Goal: Transaction & Acquisition: Purchase product/service

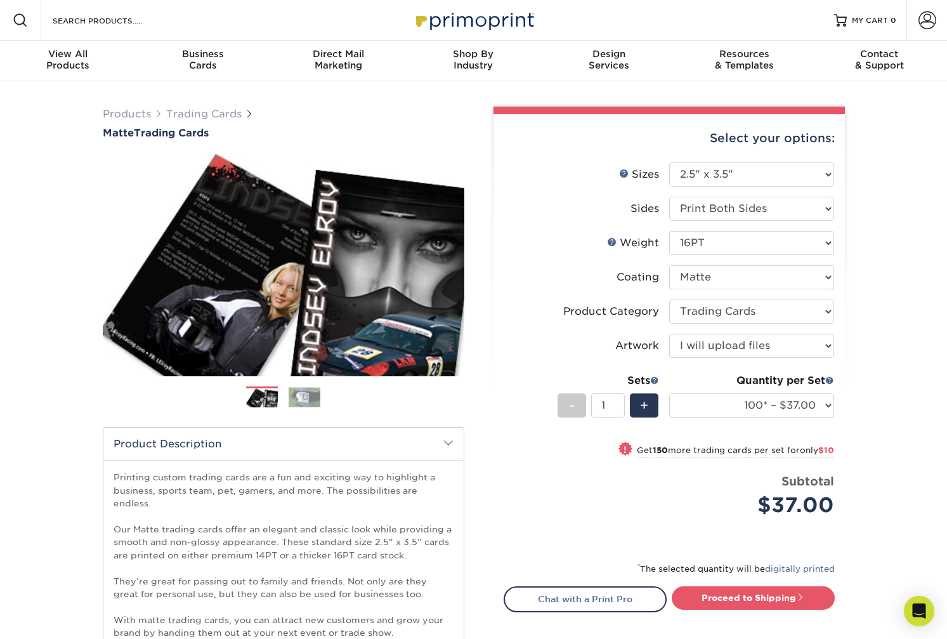
select select "2.50x3.50"
select select "c2f9bce9-36c2-409d-b101-c29d9d031e18"
select select "upload"
click at [816, 403] on select "100* – $37.00 250* – $47.00 500* – $58.00 1000 – $71.00 2500 – $141.00 5000 – $…" at bounding box center [751, 405] width 165 height 24
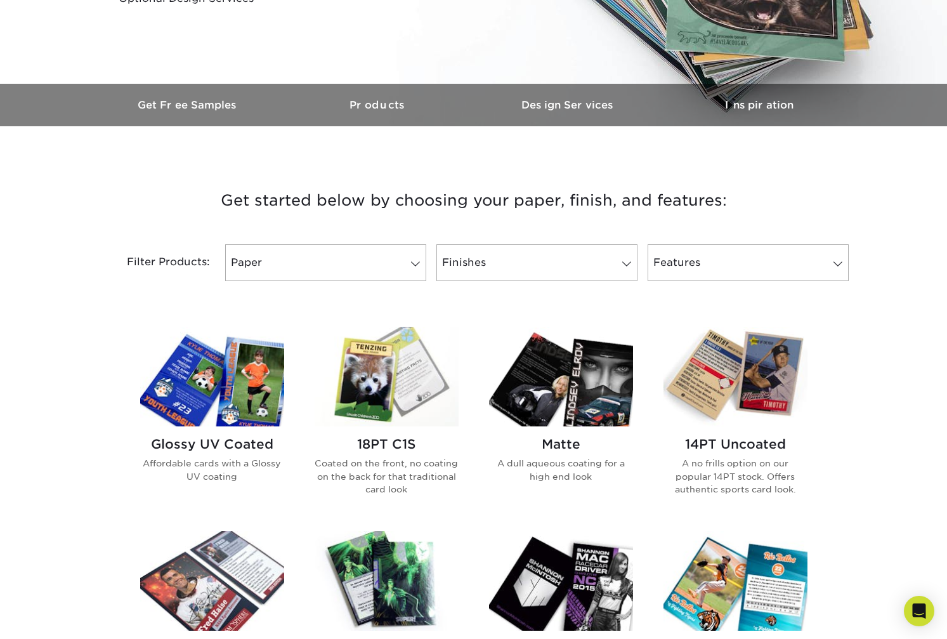
scroll to position [338, 0]
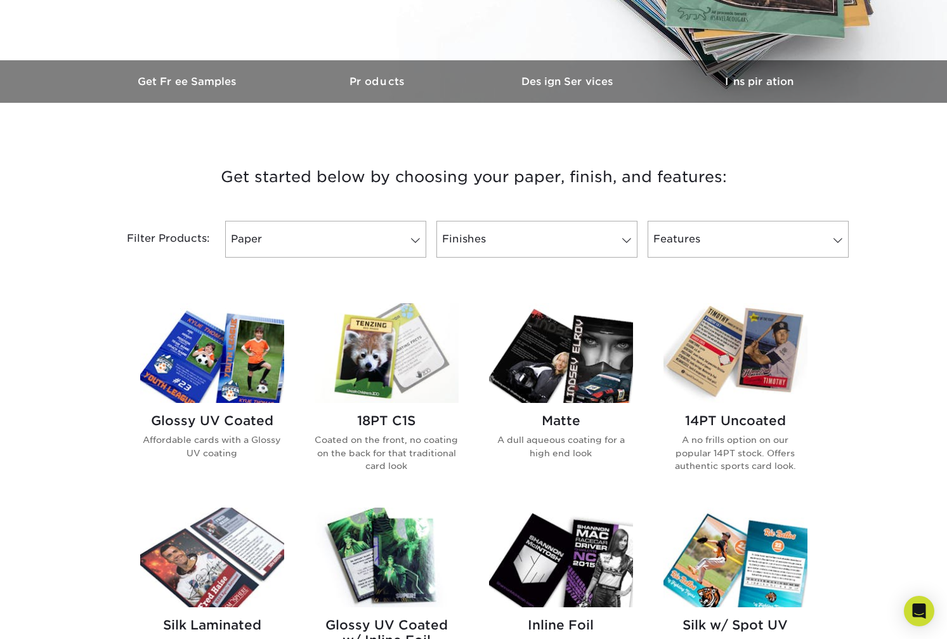
click at [202, 370] on img at bounding box center [212, 353] width 144 height 100
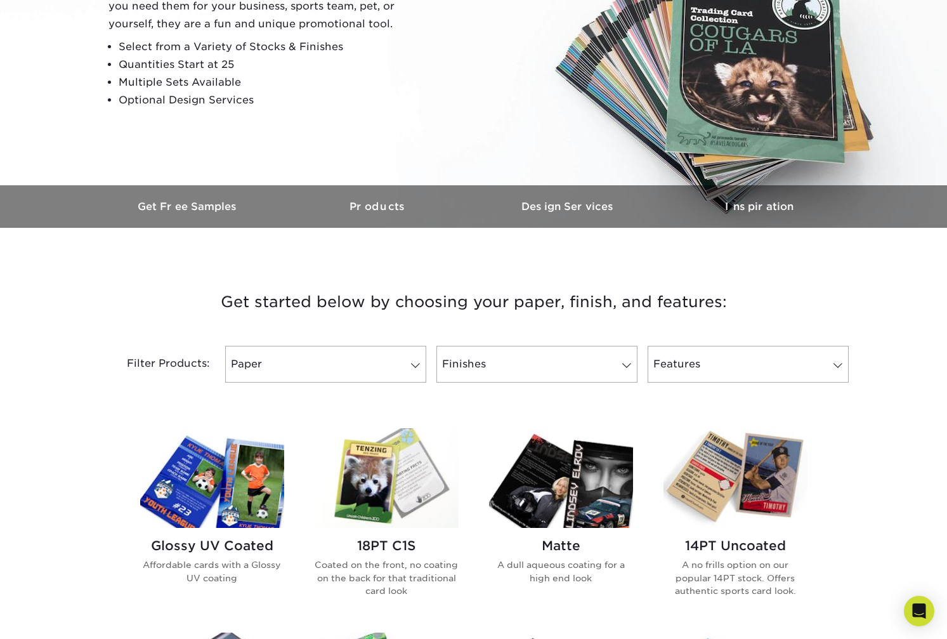
scroll to position [338, 0]
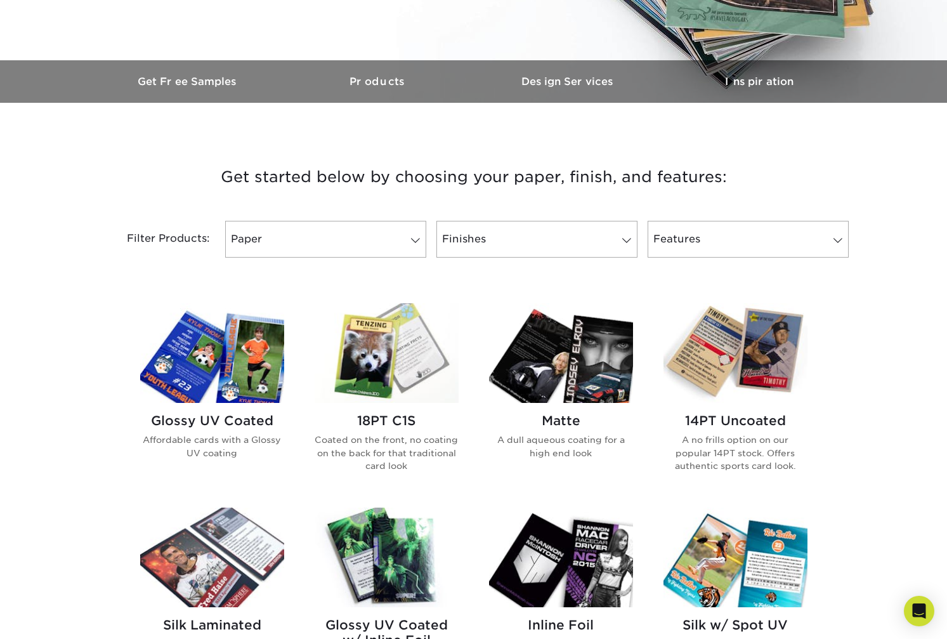
click at [199, 358] on img at bounding box center [212, 353] width 144 height 100
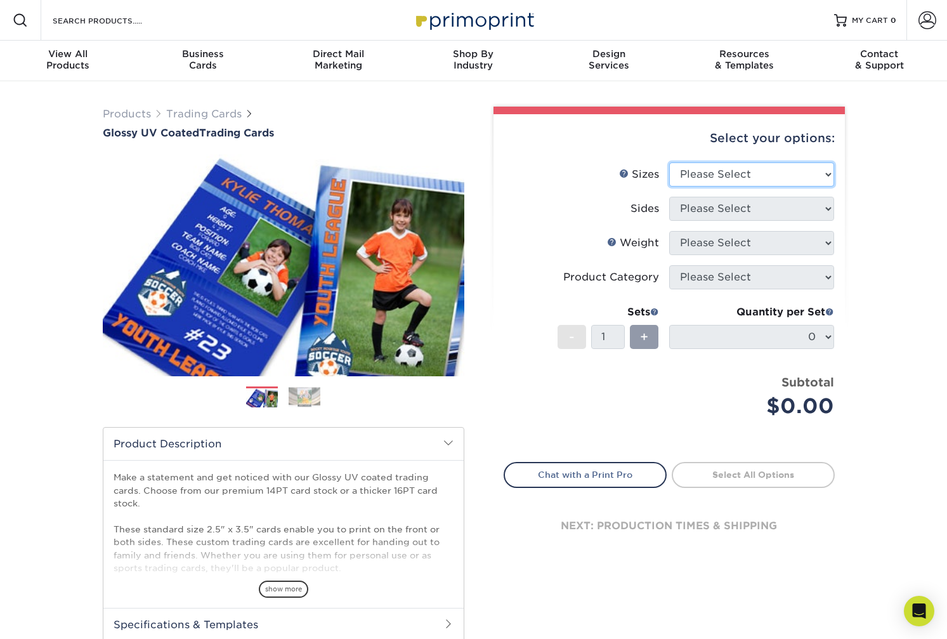
click at [725, 172] on select "Please Select 2.5" x 3.5"" at bounding box center [751, 174] width 165 height 24
select select "2.50x3.50"
click at [669, 162] on select "Please Select 2.5" x 3.5"" at bounding box center [751, 174] width 165 height 24
click at [724, 213] on select "Please Select Print Both Sides Print Front Only" at bounding box center [751, 209] width 165 height 24
select select "13abbda7-1d64-4f25-8bb2-c179b224825d"
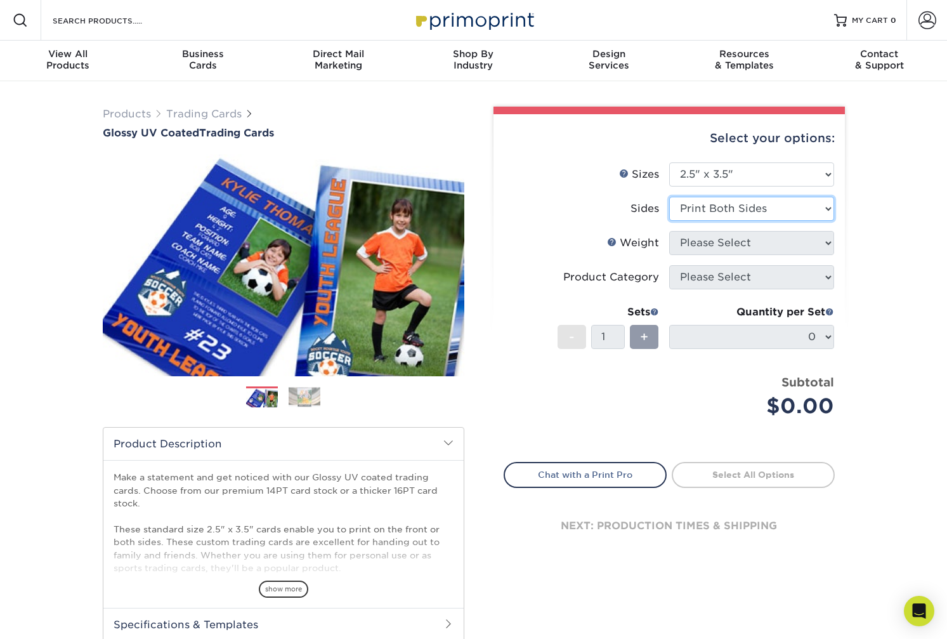
click at [669, 197] on select "Please Select Print Both Sides Print Front Only" at bounding box center [751, 209] width 165 height 24
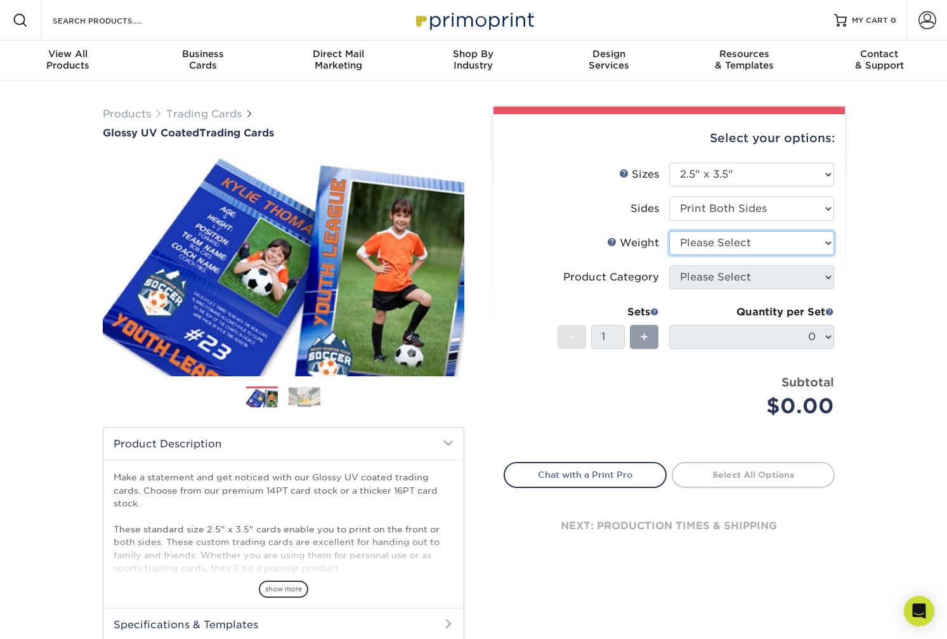
click at [735, 246] on select "Please Select 16PT 14PT 18PT C1S" at bounding box center [751, 243] width 165 height 24
select select "16PT"
click at [669, 231] on select "Please Select 16PT 14PT 18PT C1S" at bounding box center [751, 243] width 165 height 24
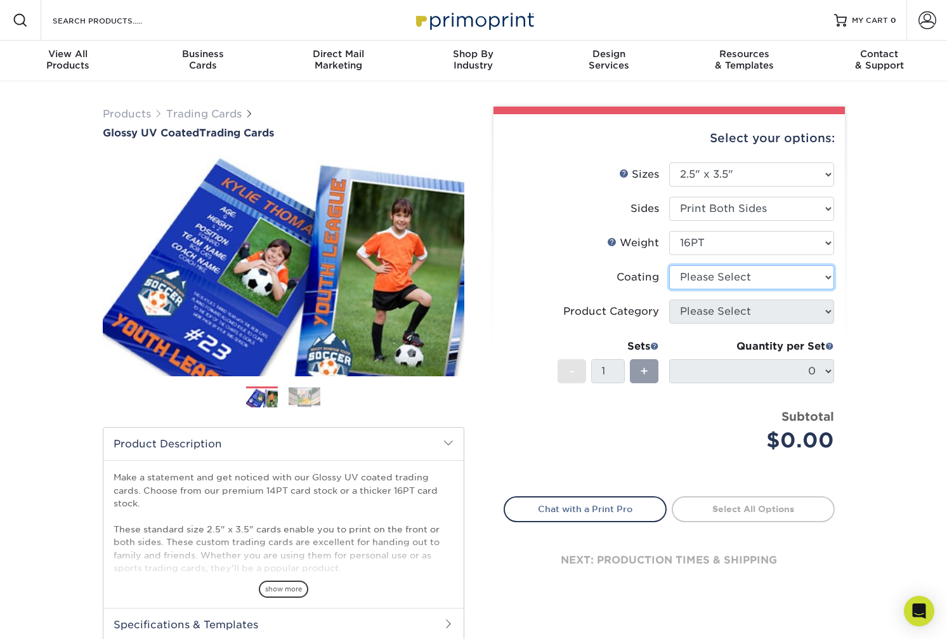
click at [738, 282] on select at bounding box center [751, 277] width 165 height 24
select select "1e8116af-acfc-44b1-83dc-8181aa338834"
click at [669, 265] on select at bounding box center [751, 277] width 165 height 24
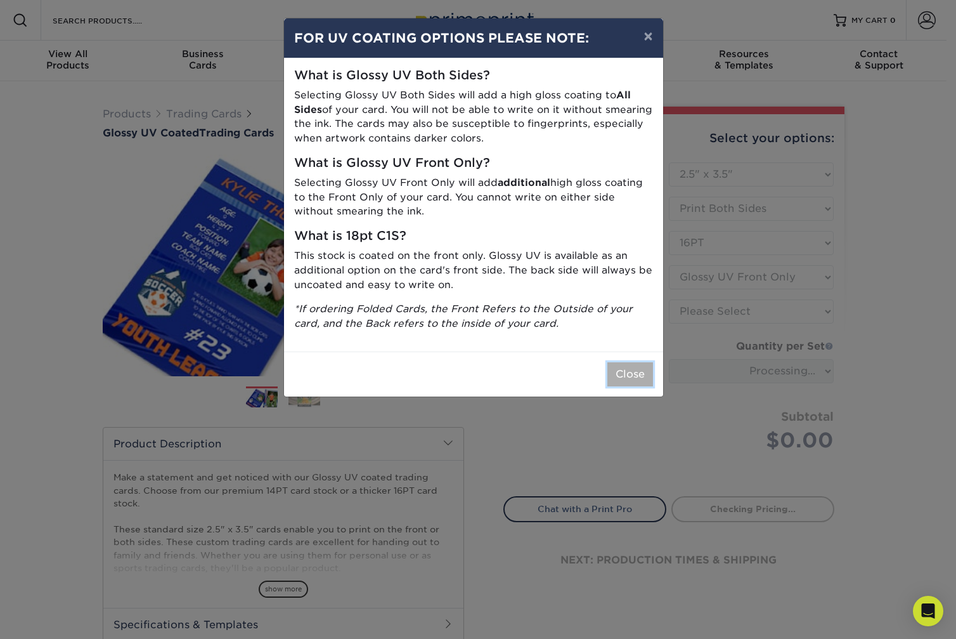
click at [623, 377] on button "Close" at bounding box center [631, 374] width 46 height 24
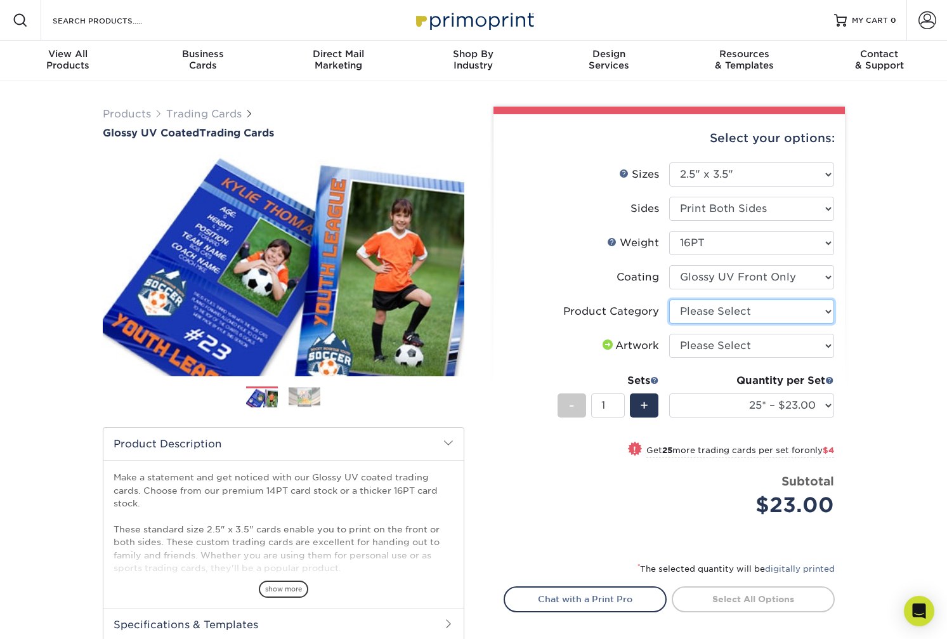
click at [770, 305] on select "Please Select Trading Cards" at bounding box center [751, 311] width 165 height 24
click at [765, 311] on select "Please Select Trading Cards" at bounding box center [751, 311] width 165 height 24
click at [669, 299] on select "Please Select Trading Cards" at bounding box center [751, 311] width 165 height 24
click at [745, 320] on select "Please Select Trading Cards" at bounding box center [751, 311] width 165 height 24
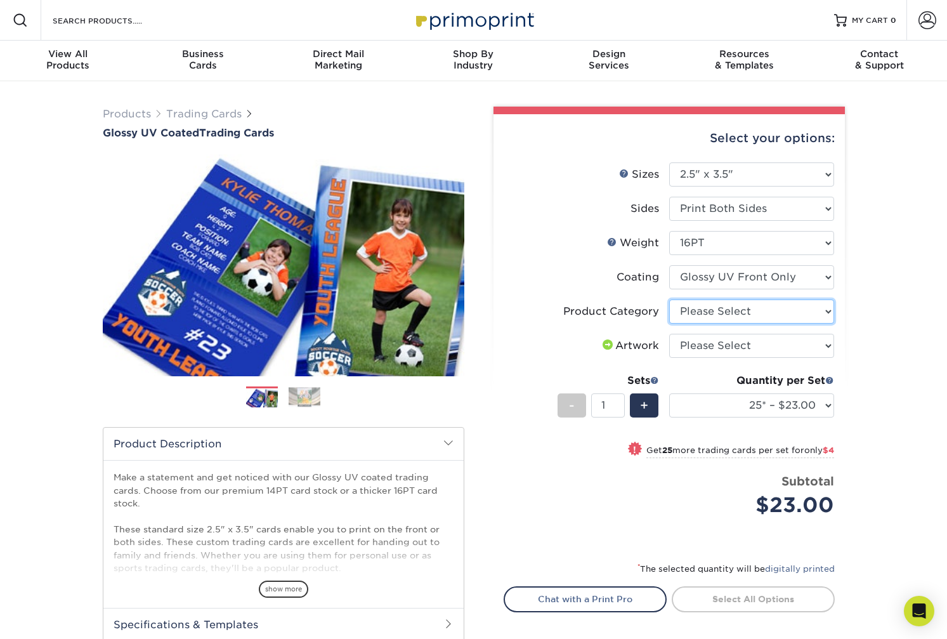
select select "c2f9bce9-36c2-409d-b101-c29d9d031e18"
click at [669, 299] on select "Please Select Trading Cards" at bounding box center [751, 311] width 165 height 24
click at [744, 346] on select "Please Select I will upload files I need a design - $100" at bounding box center [751, 346] width 165 height 24
select select "upload"
click at [669, 334] on select "Please Select I will upload files I need a design - $100" at bounding box center [751, 346] width 165 height 24
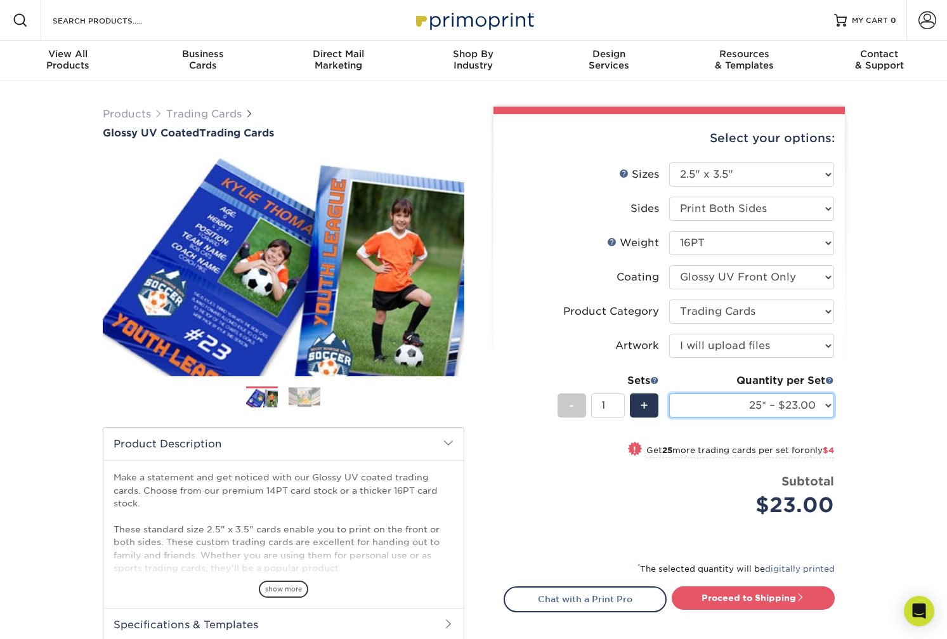
click at [731, 410] on select "25* – $23.00 50* – $27.00 75* – $33.00 100* – $37.00 250* – $47.00 500 – $58.00…" at bounding box center [751, 405] width 165 height 24
click at [918, 377] on div "Products Trading Cards Glossy UV Coated Trading Cards Previous Next /" at bounding box center [473, 419] width 947 height 677
click at [833, 401] on ul "Sizes Help Sizes Please Select 2.5" x 3.5" Sides Please Select 16PT 14PT" at bounding box center [669, 349] width 331 height 374
drag, startPoint x: 794, startPoint y: 402, endPoint x: 802, endPoint y: 400, distance: 8.0
click at [794, 402] on select "25* – $23.00 50* – $27.00 75* – $33.00 100* – $37.00 250* – $47.00 500 – $58.00…" at bounding box center [751, 405] width 165 height 24
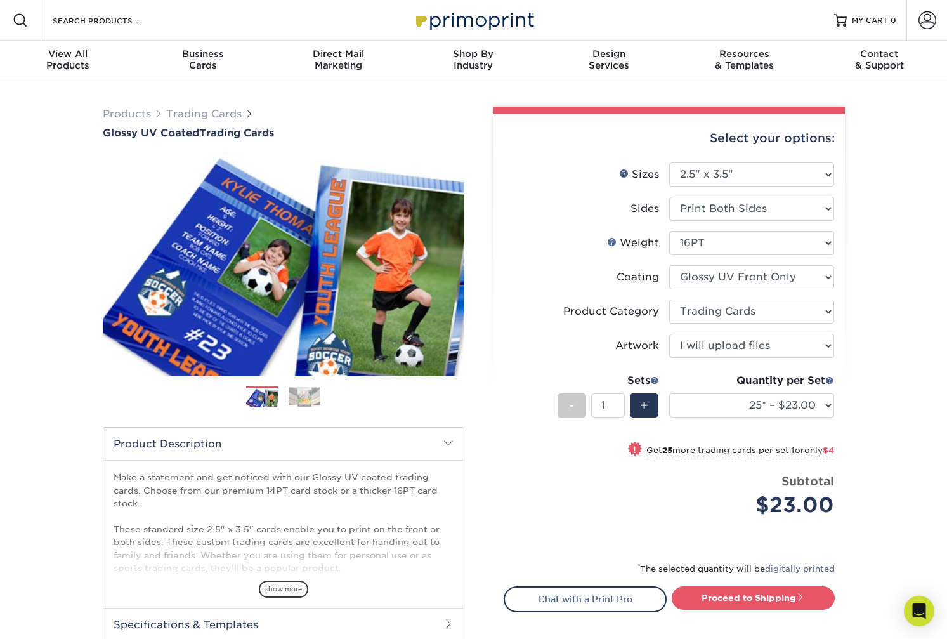
click at [890, 368] on div "Products Trading Cards Glossy UV Coated Trading Cards Previous Next /" at bounding box center [473, 419] width 947 height 677
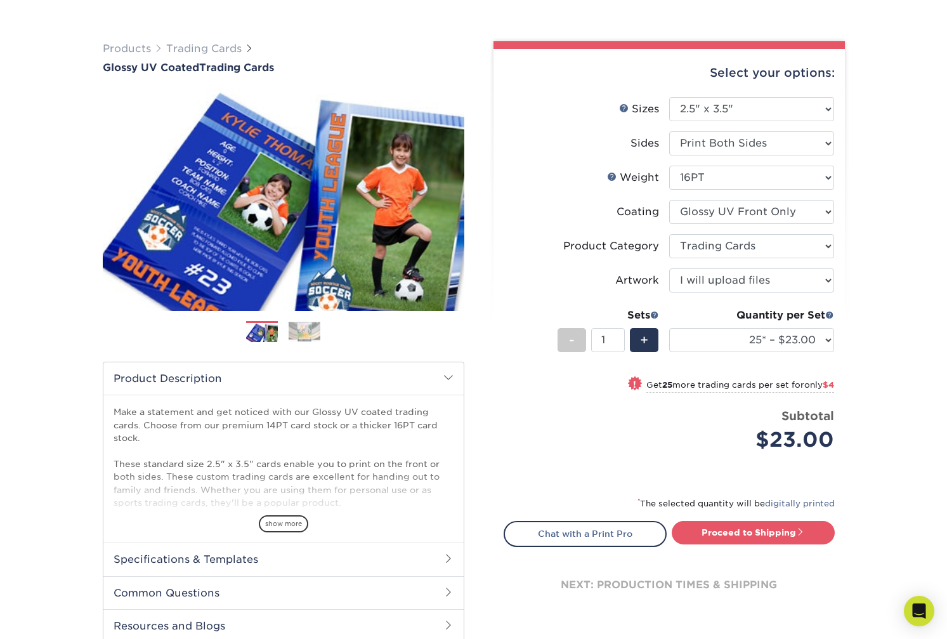
scroll to position [169, 0]
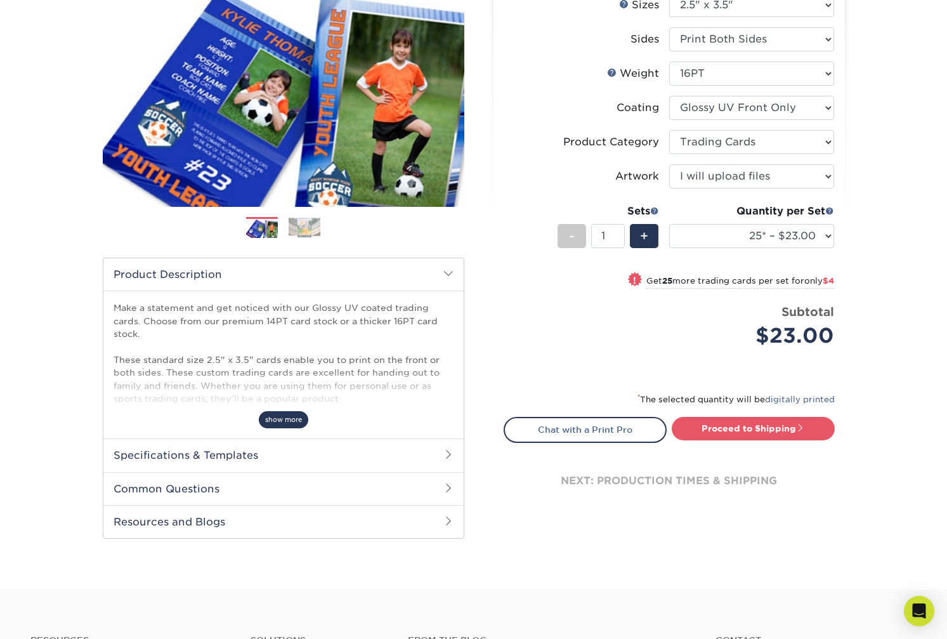
click at [289, 412] on span "show more" at bounding box center [283, 419] width 49 height 17
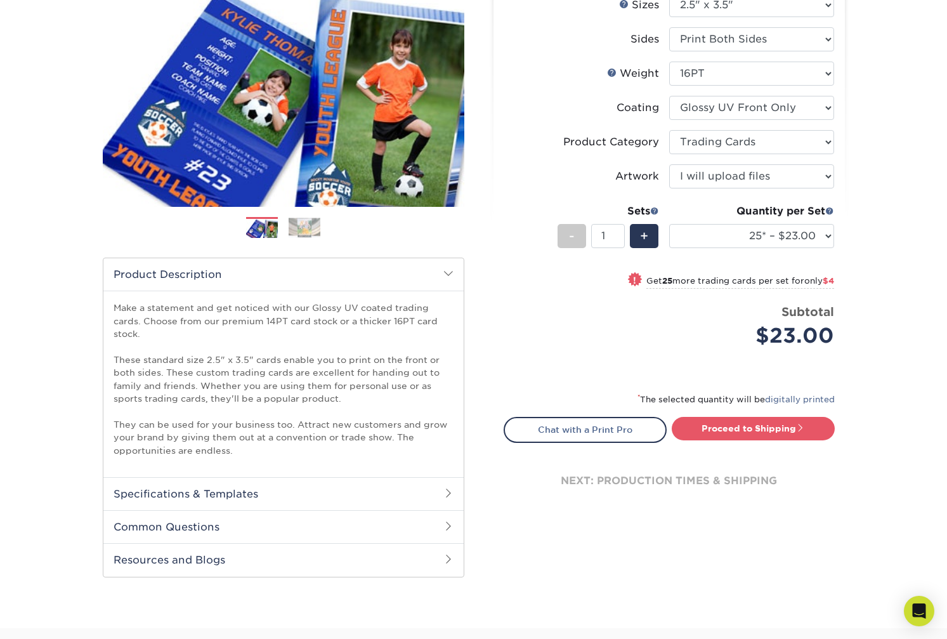
drag, startPoint x: 287, startPoint y: 324, endPoint x: 358, endPoint y: 433, distance: 129.6
click at [358, 433] on p "Make a statement and get noticed with our Glossy UV coated trading cards. Choos…" at bounding box center [284, 378] width 340 height 155
click at [359, 433] on p "Make a statement and get noticed with our Glossy UV coated trading cards. Choos…" at bounding box center [284, 378] width 340 height 155
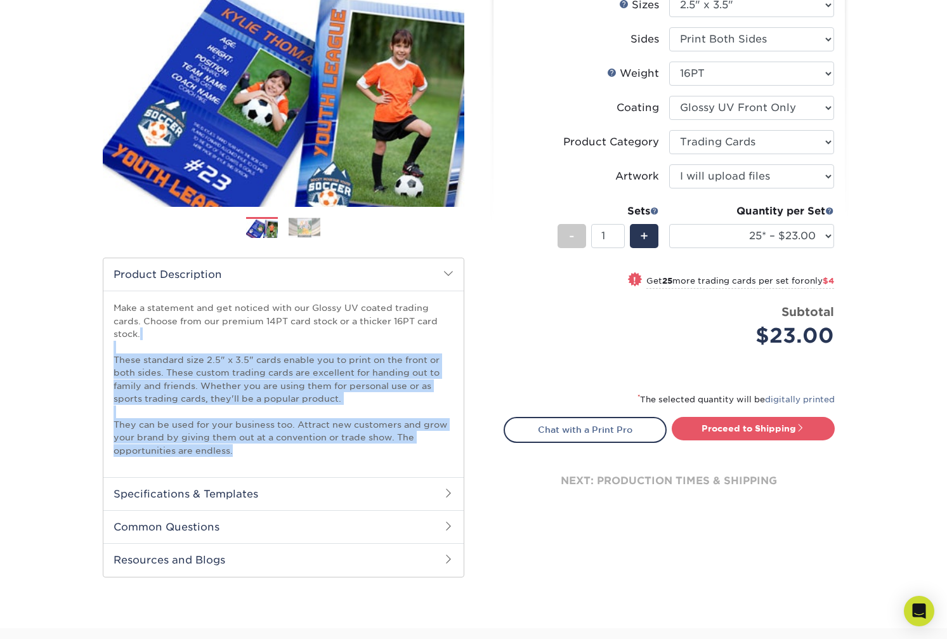
drag, startPoint x: 350, startPoint y: 445, endPoint x: 309, endPoint y: 345, distance: 107.8
click at [309, 345] on p "Make a statement and get noticed with our Glossy UV coated trading cards. Choos…" at bounding box center [284, 378] width 340 height 155
click at [318, 398] on p "Make a statement and get noticed with our Glossy UV coated trading cards. Choos…" at bounding box center [284, 378] width 340 height 155
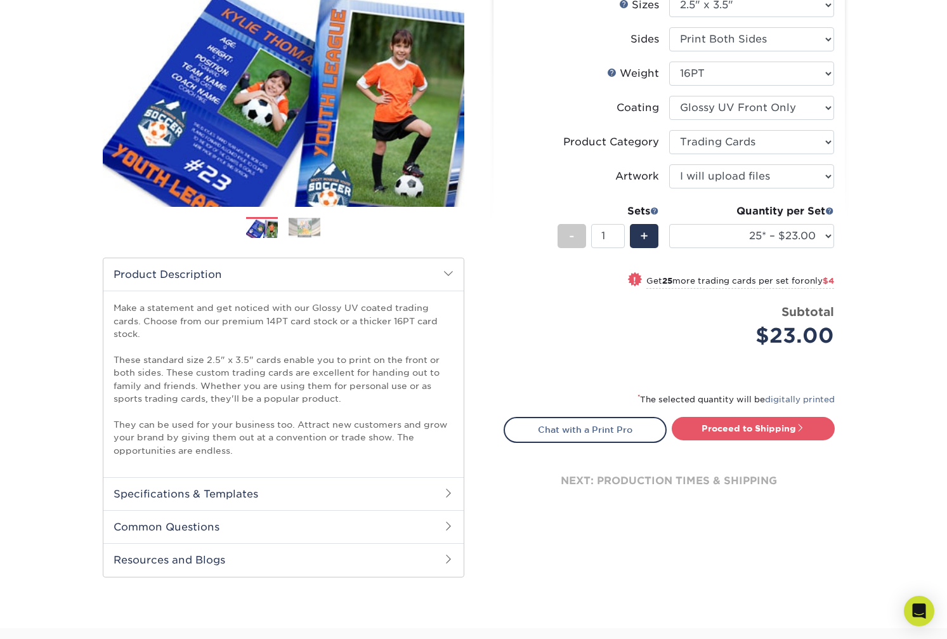
click at [349, 486] on h2 "Specifications & Templates" at bounding box center [283, 493] width 360 height 33
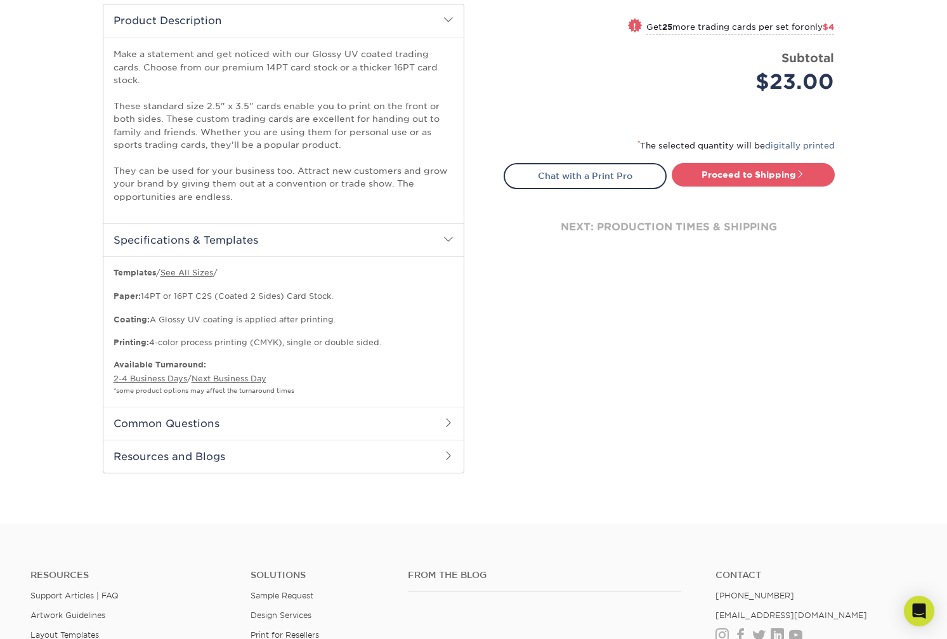
click at [345, 426] on h2 "Common Questions" at bounding box center [283, 423] width 360 height 33
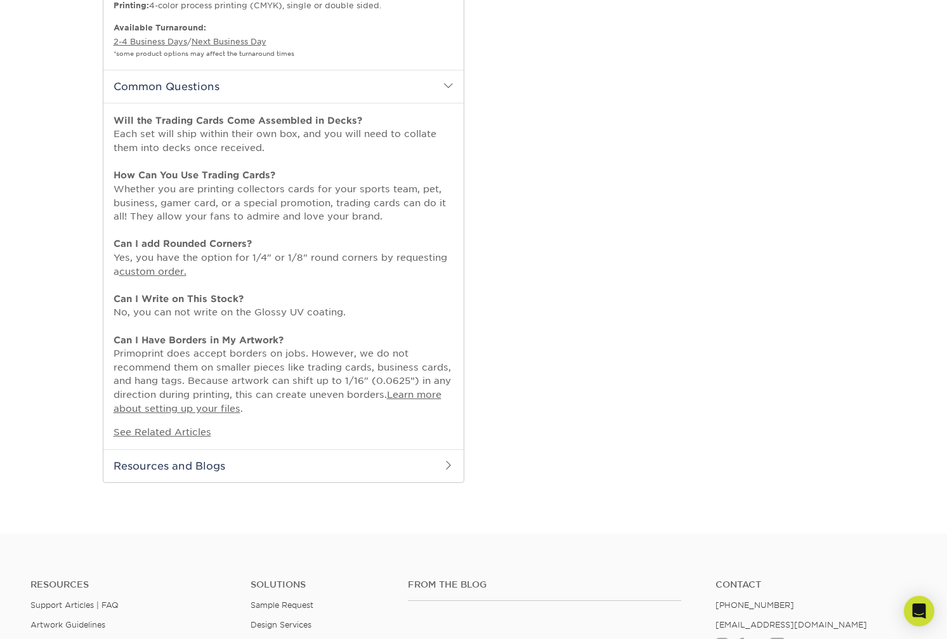
scroll to position [761, 0]
click at [352, 474] on h2 "Resources and Blogs" at bounding box center [283, 464] width 360 height 33
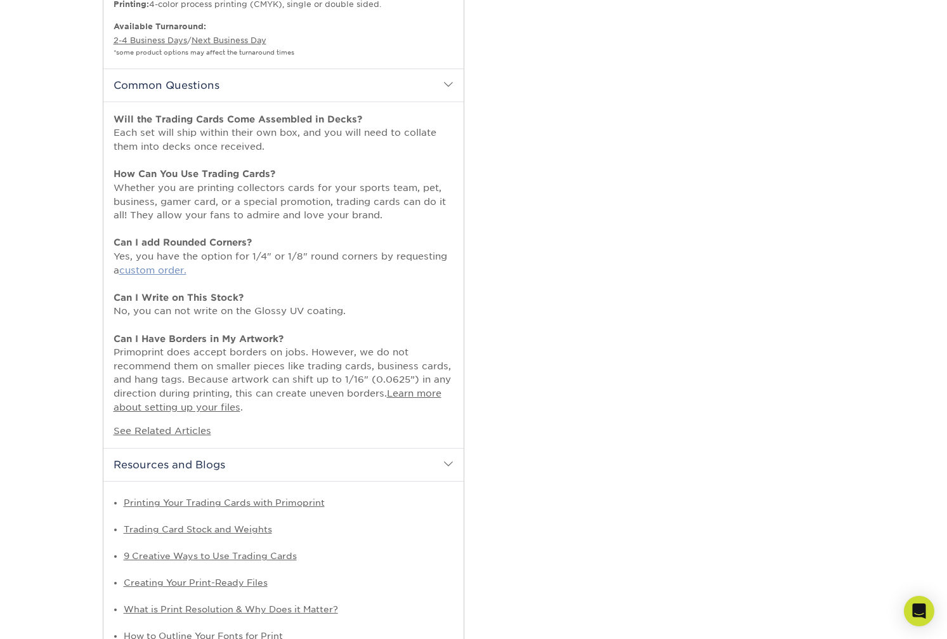
click at [167, 267] on link "custom order." at bounding box center [152, 269] width 67 height 11
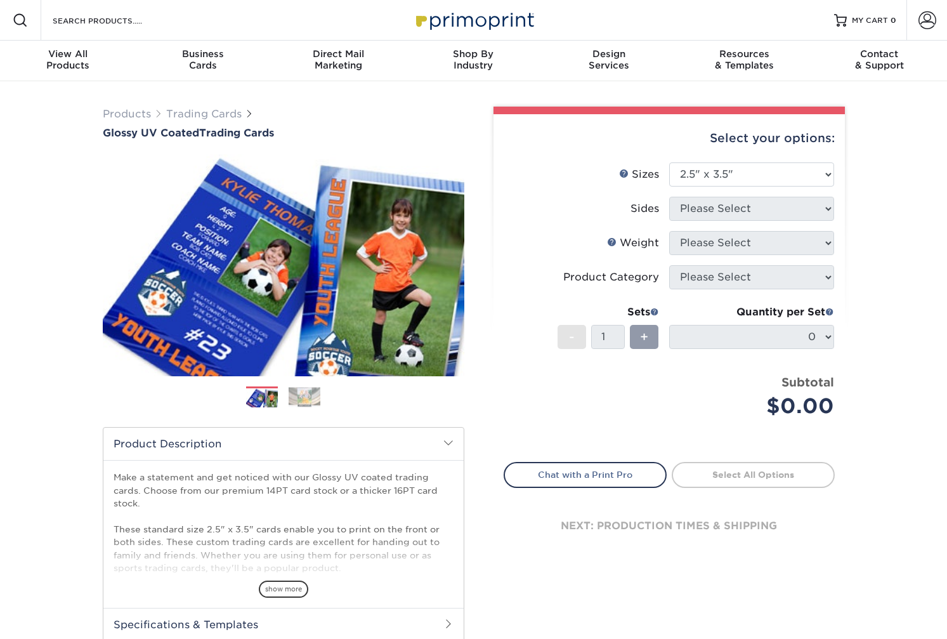
select select "2.50x3.50"
